Goal: Download file/media

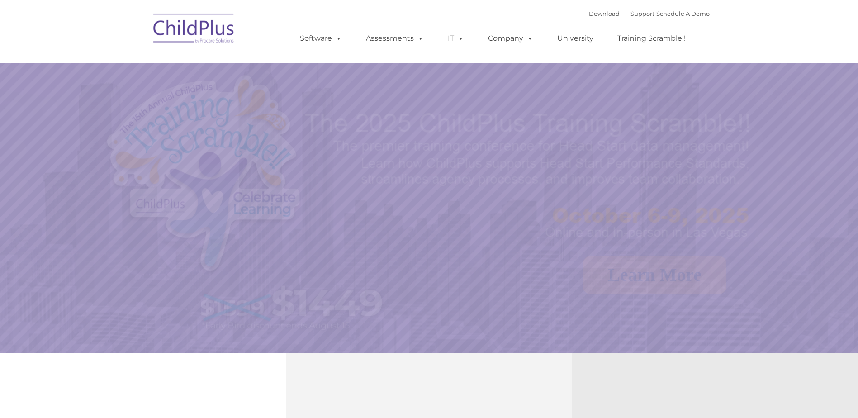
select select "MEDIUM"
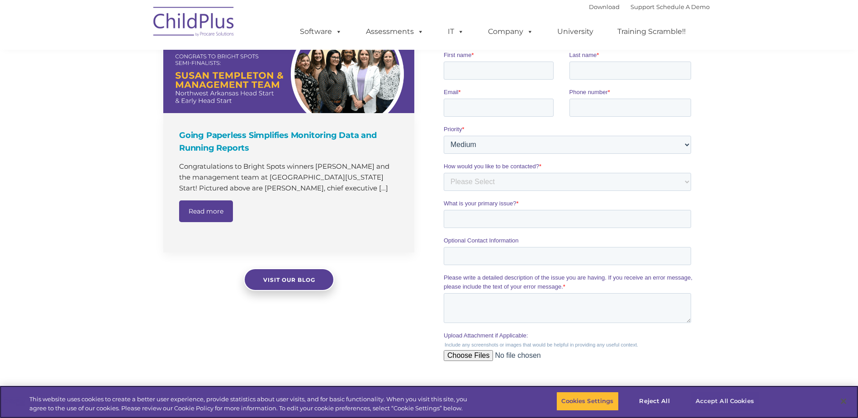
scroll to position [597, 0]
click at [656, 400] on button "Reject All" at bounding box center [654, 401] width 57 height 19
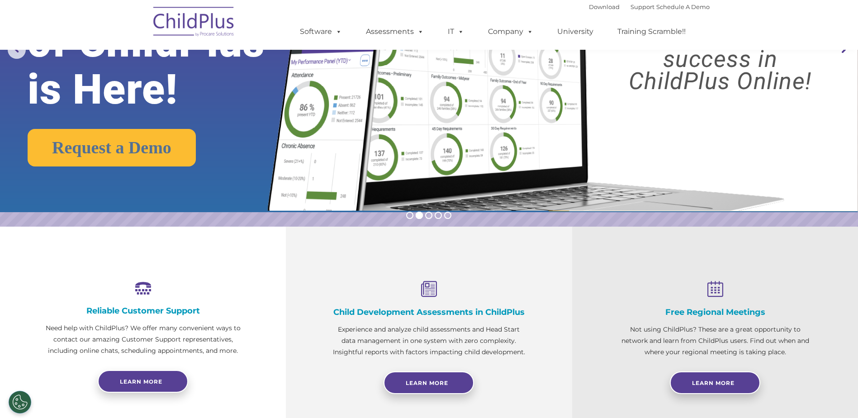
scroll to position [0, 0]
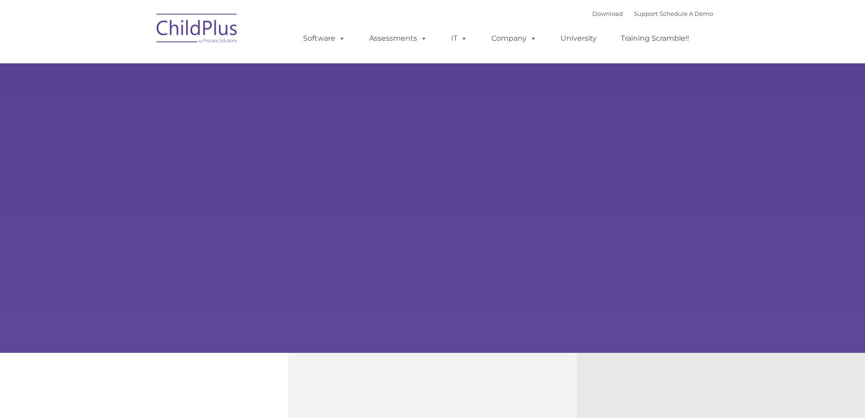
type input ""
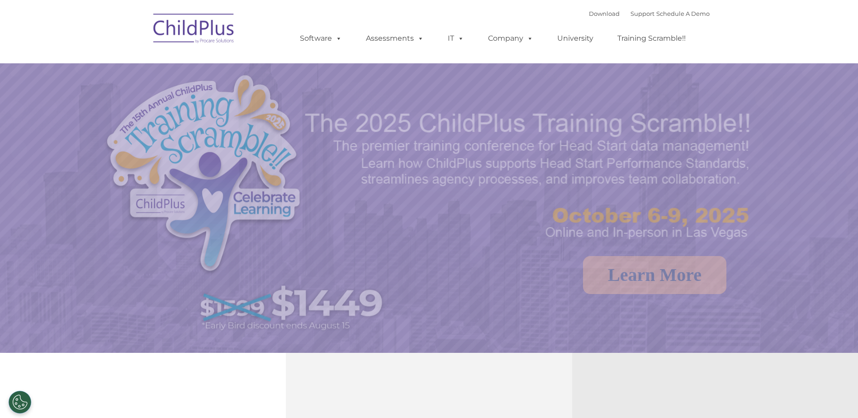
select select "MEDIUM"
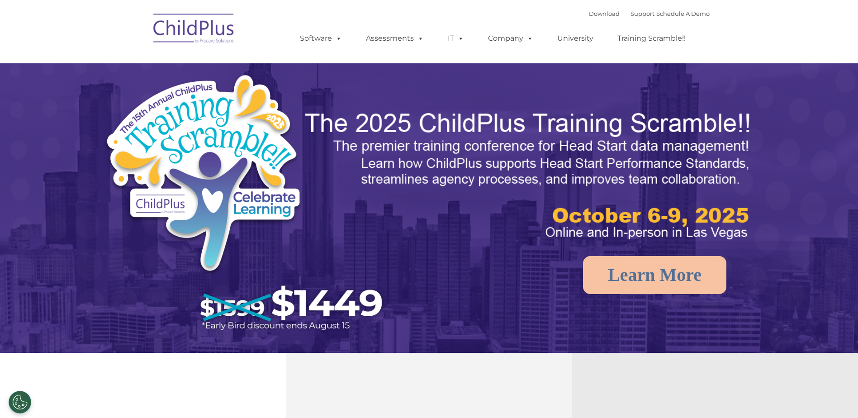
click at [216, 38] on img at bounding box center [194, 29] width 90 height 45
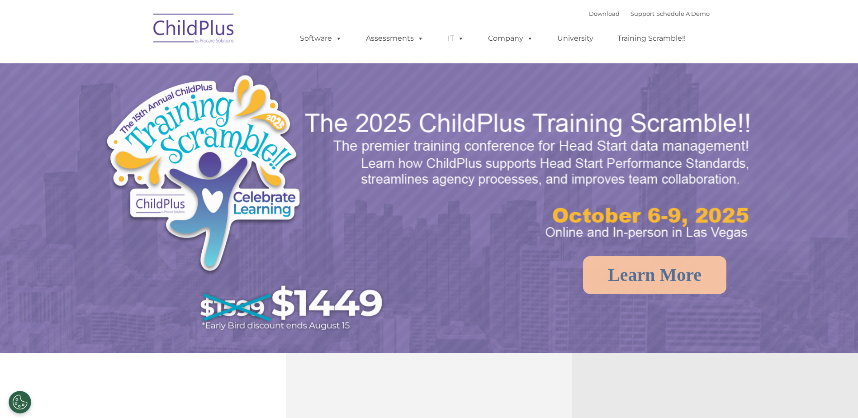
select select "MEDIUM"
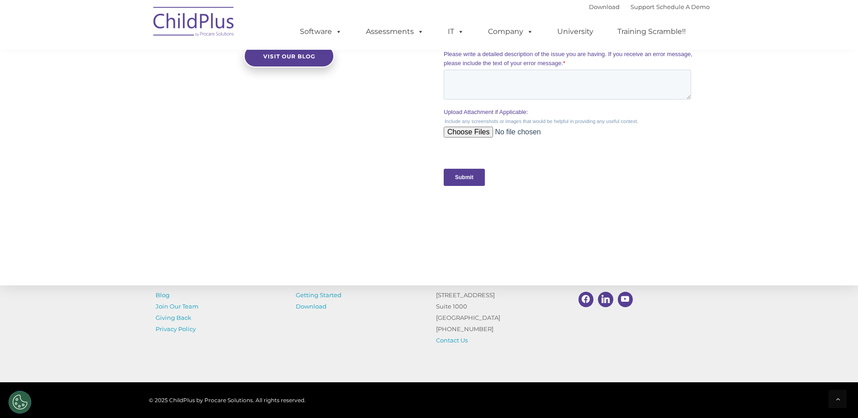
scroll to position [882, 0]
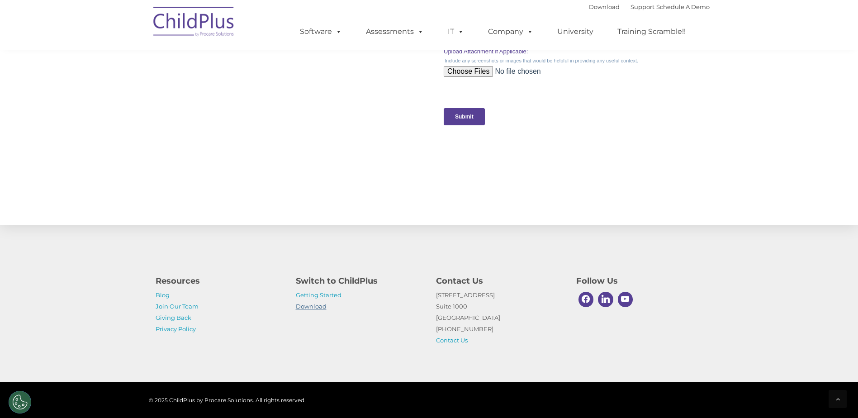
click at [313, 307] on link "Download" at bounding box center [311, 306] width 31 height 7
